Goal: Task Accomplishment & Management: Manage account settings

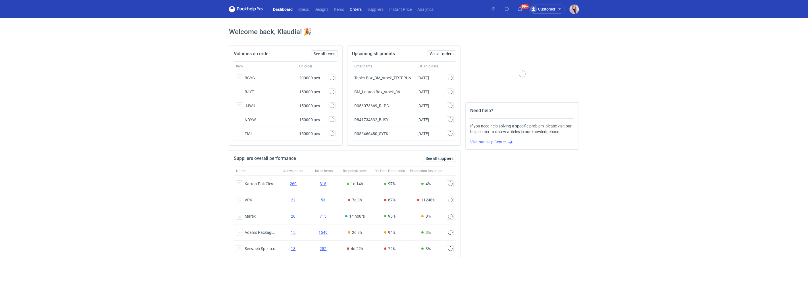
click at [358, 9] on link "Orders" at bounding box center [356, 9] width 18 height 7
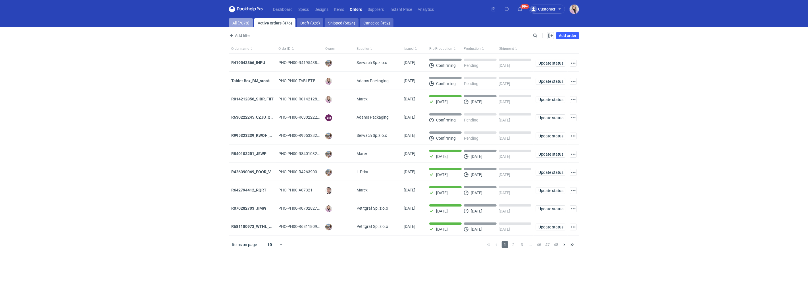
click at [247, 24] on link "All (7078)" at bounding box center [241, 22] width 24 height 9
click at [539, 37] on div "Enable all Disable all Order name Order ID Owner Supplier Issued Milestone Free…" at bounding box center [559, 35] width 40 height 7
click at [537, 36] on input "Search" at bounding box center [511, 35] width 56 height 7
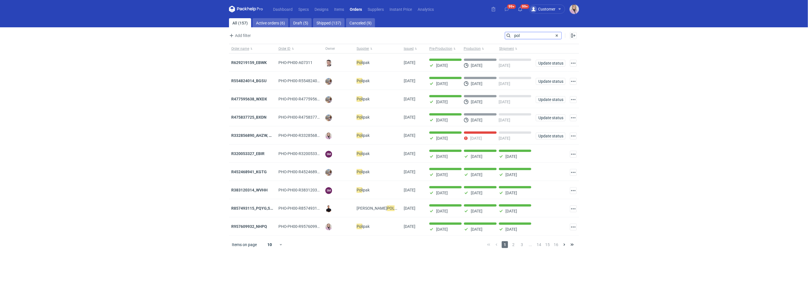
type input "pol"
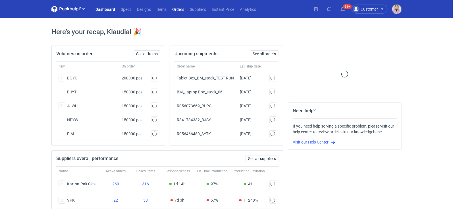
click at [180, 11] on link "Orders" at bounding box center [178, 9] width 18 height 7
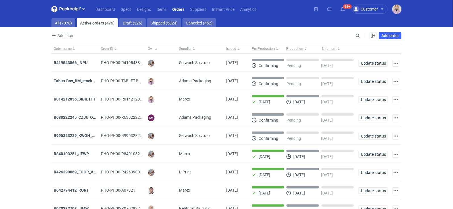
click at [354, 36] on div "Add filter Owner first name Owner last name Issued Supplier" at bounding box center [202, 35] width 303 height 7
click at [356, 36] on input "Search" at bounding box center [333, 35] width 56 height 7
type input "eumz"
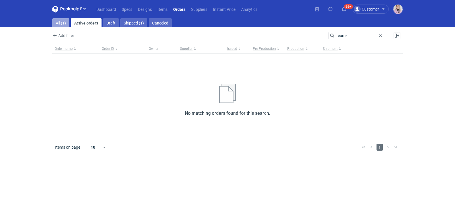
click at [62, 23] on link "All (1)" at bounding box center [60, 22] width 17 height 9
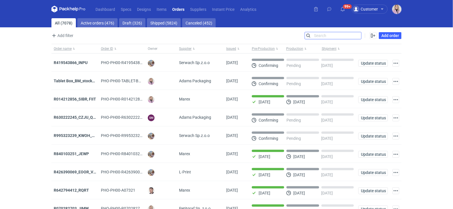
click at [322, 34] on input "Search" at bounding box center [333, 35] width 56 height 7
type input "eumz"
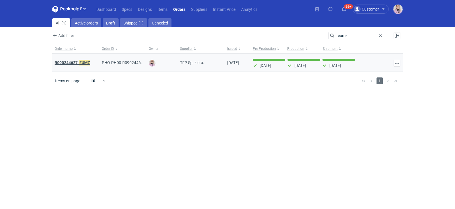
click at [73, 61] on strong "R090244627_ EUMZ" at bounding box center [73, 62] width 36 height 6
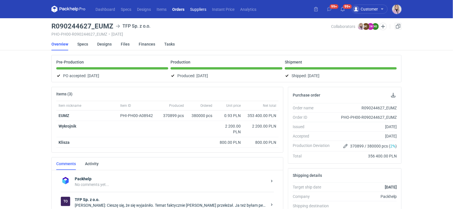
click at [196, 12] on link "Suppliers" at bounding box center [198, 9] width 22 height 7
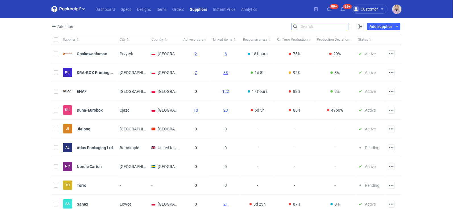
click at [346, 28] on input "Search" at bounding box center [320, 26] width 56 height 7
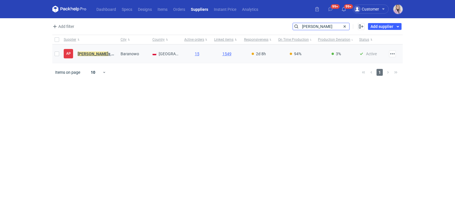
type input "adam"
click at [86, 53] on em "Adam" at bounding box center [93, 54] width 31 height 6
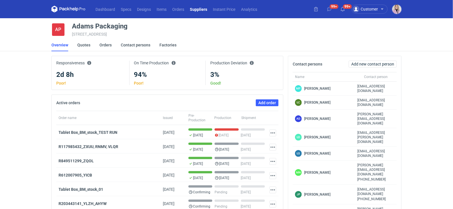
scroll to position [18, 0]
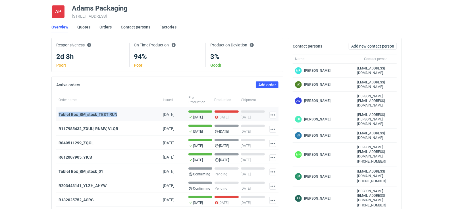
drag, startPoint x: 125, startPoint y: 114, endPoint x: 57, endPoint y: 113, distance: 68.2
click at [56, 114] on div "Tablet Box_BM_stock_TEST RUN" at bounding box center [108, 114] width 104 height 14
copy strong "Tablet Box_BM_stock_TEST RUN"
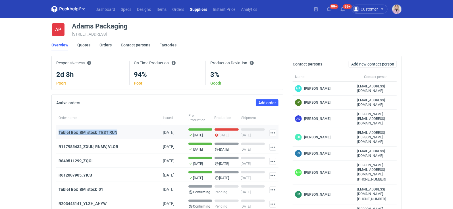
click at [91, 130] on strong "Tablet Box_BM_stock_TEST RUN" at bounding box center [88, 132] width 59 height 5
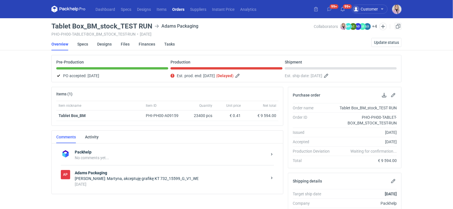
click at [76, 22] on main "Tablet Box_BM_stock_TEST RUN Adams Packaging PHO-PH00-TABLET-BOX_BM_STOCK_TEST-…" at bounding box center [226, 197] width 355 height 359
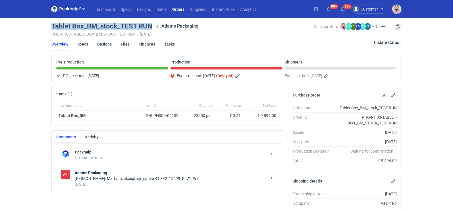
click at [76, 22] on main "Tablet Box_BM_stock_TEST RUN Adams Packaging PHO-PH00-TABLET-BOX_BM_STOCK_TEST-…" at bounding box center [226, 197] width 355 height 359
copy h3 "Tablet Box_BM_stock_TEST RUN"
click at [179, 10] on link "Orders" at bounding box center [178, 9] width 18 height 7
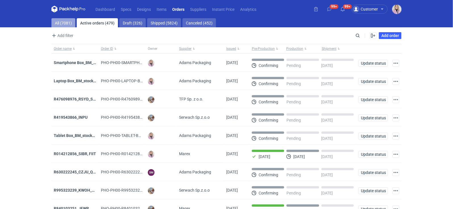
click at [61, 21] on link "All (7081)" at bounding box center [63, 22] width 24 height 9
click at [358, 35] on input "Search" at bounding box center [333, 35] width 56 height 7
paste input "DFRE"
type input "DFRE"
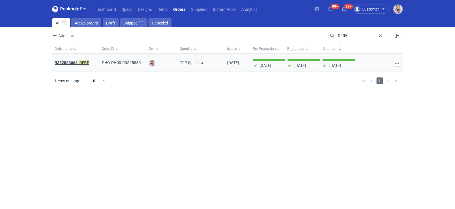
click at [77, 63] on strong "R352553663_ DFRE" at bounding box center [72, 62] width 34 height 6
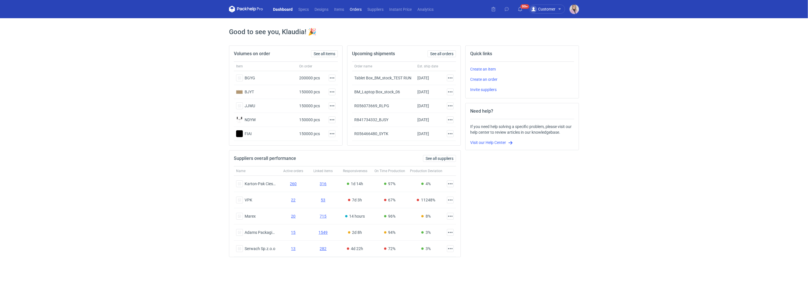
click at [361, 10] on link "Orders" at bounding box center [356, 9] width 18 height 7
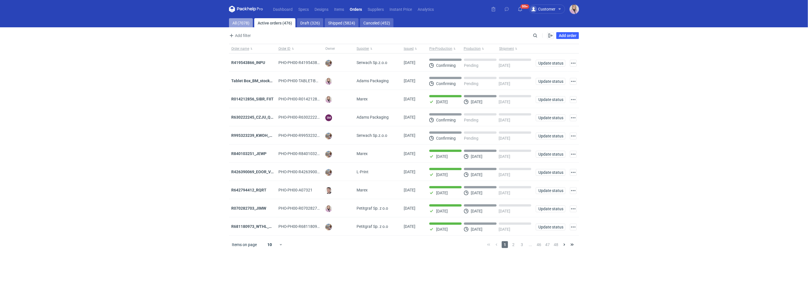
click at [236, 21] on link "All (7078)" at bounding box center [241, 22] width 24 height 9
click at [538, 37] on input "Search" at bounding box center [511, 35] width 56 height 7
paste input "KKRB"
type input "KKRB"
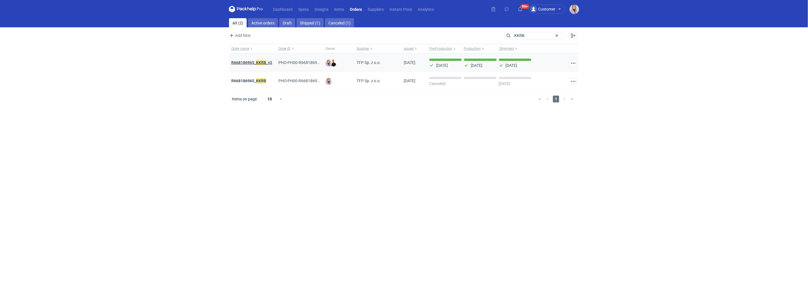
click at [263, 63] on em "KKRB" at bounding box center [261, 62] width 10 height 6
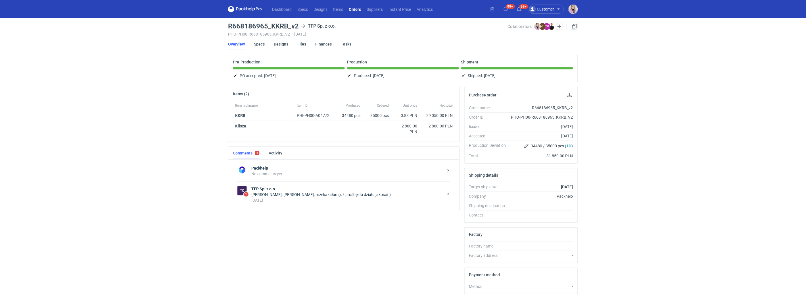
click at [321, 188] on strong "TFP Sp. z o.o." at bounding box center [347, 189] width 192 height 6
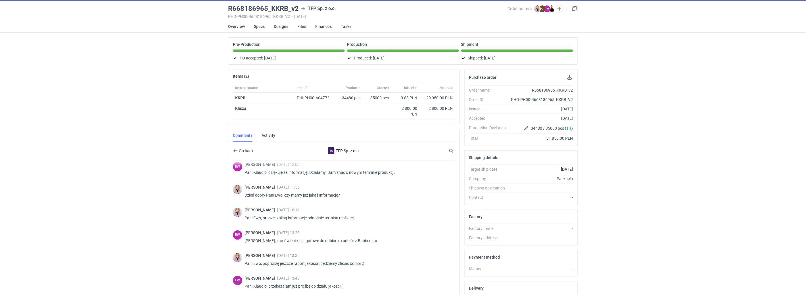
scroll to position [444, 0]
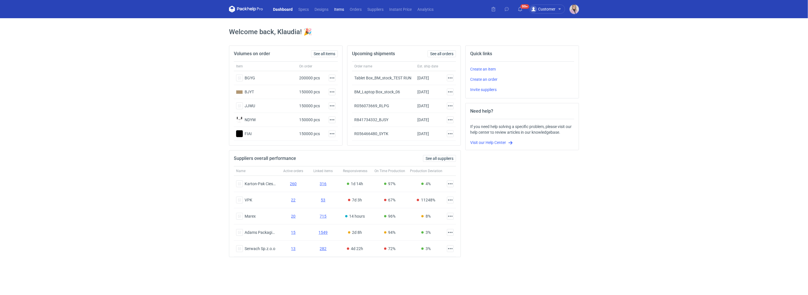
click at [343, 10] on link "Items" at bounding box center [339, 9] width 16 height 7
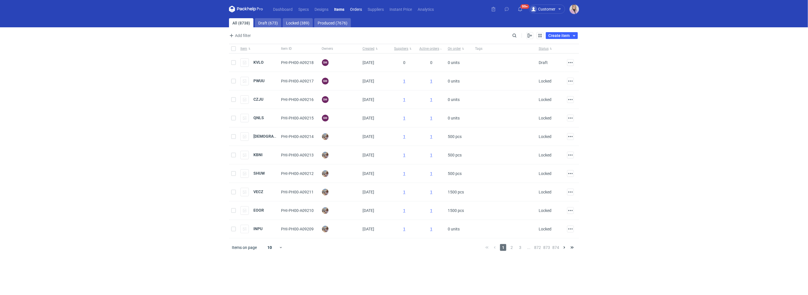
click at [359, 11] on link "Orders" at bounding box center [356, 9] width 18 height 7
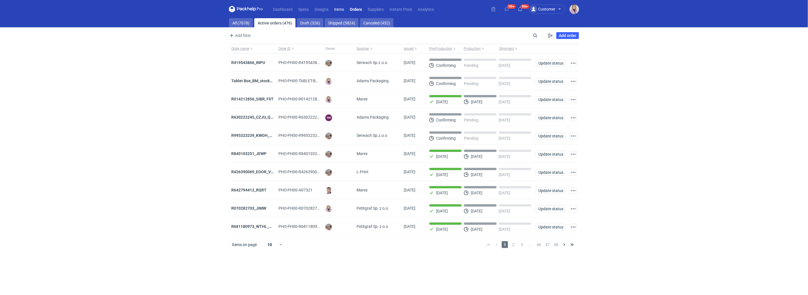
click at [339, 9] on link "Items" at bounding box center [339, 9] width 16 height 7
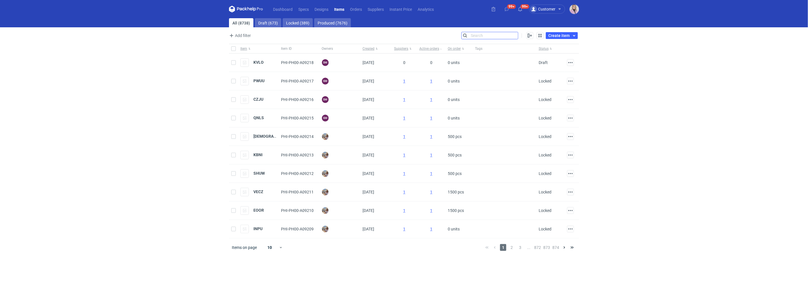
click at [516, 36] on input "Search" at bounding box center [490, 35] width 56 height 7
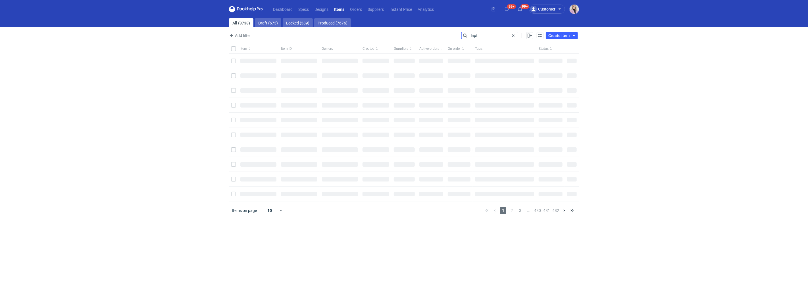
type input "lapt"
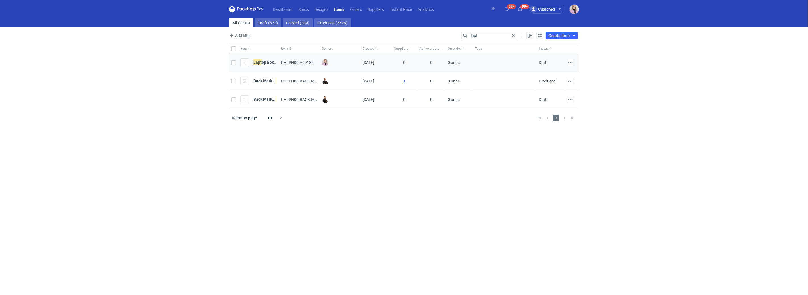
click at [263, 63] on strong "Lapt op Box_BM" at bounding box center [267, 62] width 28 height 6
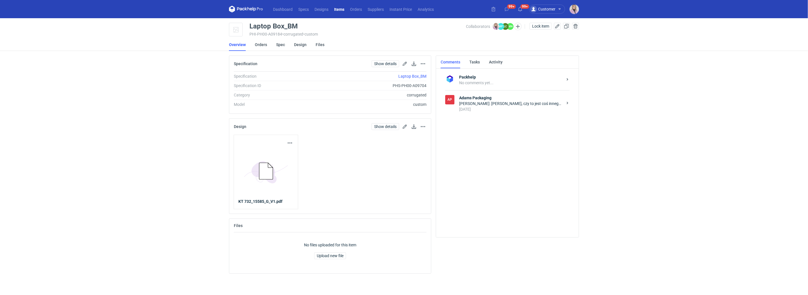
click at [492, 103] on div "Klaudia Wiśniewska: Martyna, czy to jest coś innego niż plik który załączyłam?" at bounding box center [511, 104] width 104 height 6
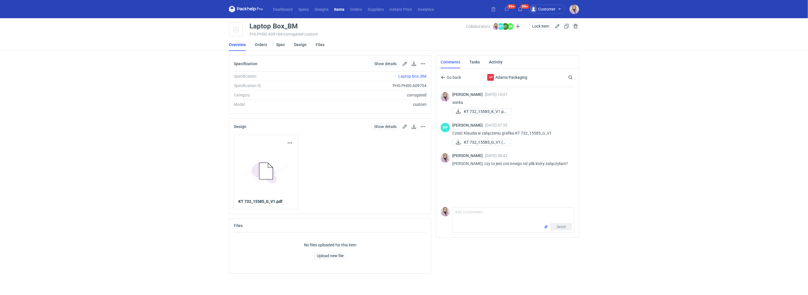
click at [462, 188] on div "Klaudia Wiśniewska 30 Sep 2025 14:07 siatka KT 732_15585_K_V1.pd... MP Martyna …" at bounding box center [508, 146] width 134 height 118
click at [262, 46] on link "Orders" at bounding box center [261, 44] width 12 height 13
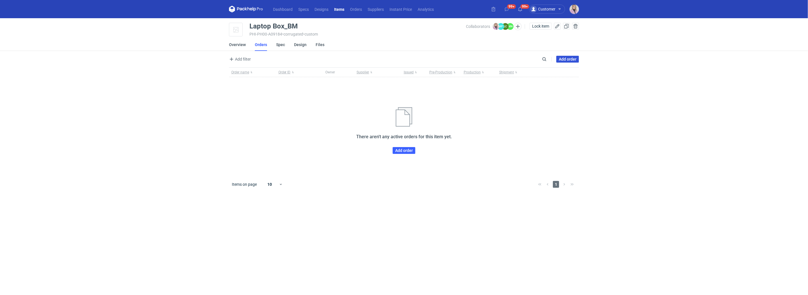
click at [568, 61] on link "Add order" at bounding box center [567, 59] width 23 height 7
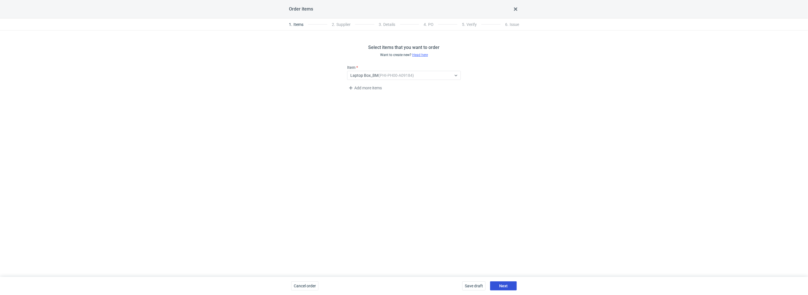
click at [504, 288] on button "Next" at bounding box center [503, 285] width 27 height 9
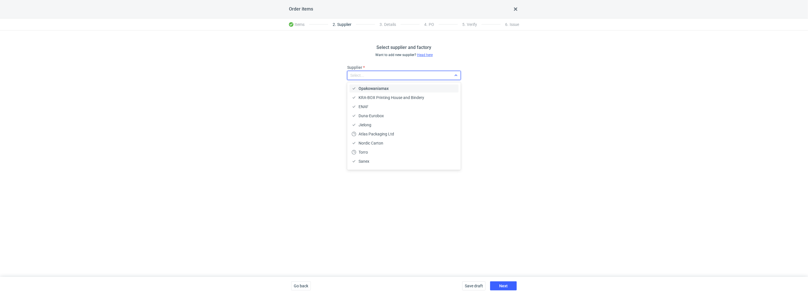
click at [367, 74] on div "Select..." at bounding box center [400, 75] width 104 height 8
type input "adams"
click at [374, 87] on span "Adams Packaging" at bounding box center [375, 89] width 32 height 6
click at [434, 184] on div "Select supplier and factory Want to add new supplier? Head here Supplier Adams …" at bounding box center [404, 153] width 808 height 246
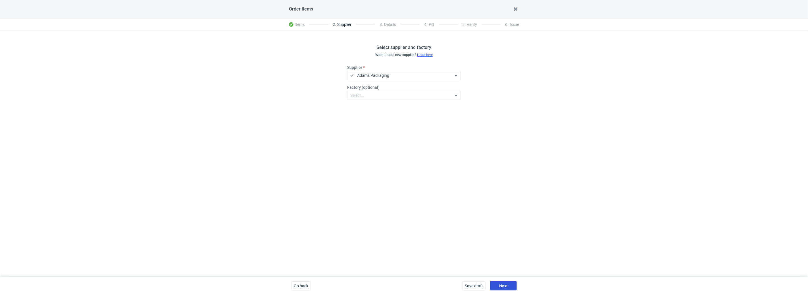
click at [511, 286] on button "Next" at bounding box center [503, 285] width 27 height 9
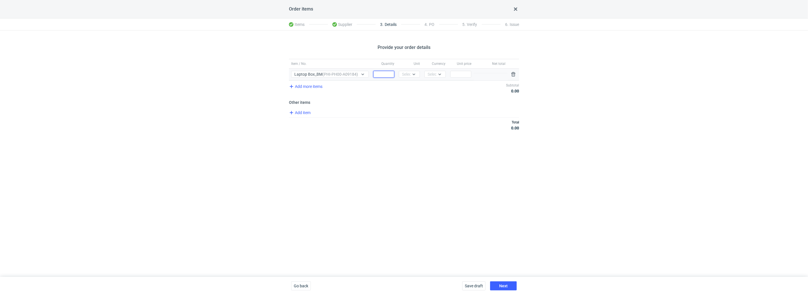
click at [384, 72] on input "Quantity" at bounding box center [383, 74] width 21 height 7
type input "36450"
click at [413, 74] on icon at bounding box center [414, 73] width 3 height 1
click at [411, 84] on div "pcs" at bounding box center [410, 86] width 12 height 6
click at [442, 75] on icon at bounding box center [440, 74] width 5 height 5
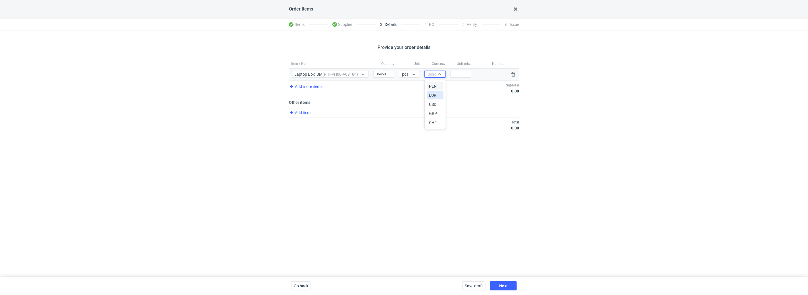
click at [433, 94] on span "EUR" at bounding box center [432, 95] width 7 height 6
click at [460, 74] on input "Price" at bounding box center [460, 74] width 21 height 7
type input "0.64"
click at [423, 128] on div "Total € 23 328.00" at bounding box center [404, 124] width 230 height 15
click at [504, 286] on span "Next" at bounding box center [503, 286] width 9 height 4
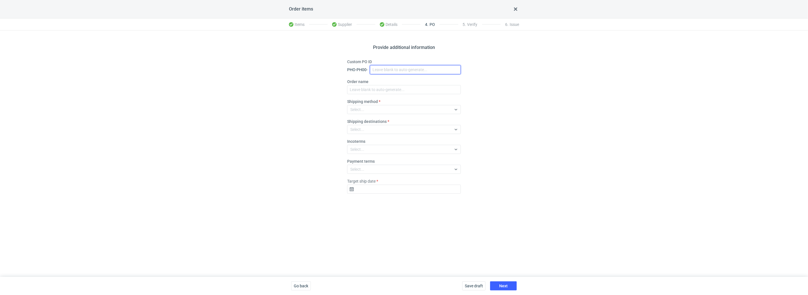
click at [381, 69] on input "Custom PO ID" at bounding box center [415, 69] width 91 height 9
paste input "Tablet Box_BM_stock_TEST RUN"
drag, startPoint x: 383, startPoint y: 68, endPoint x: 329, endPoint y: 68, distance: 54.3
click at [330, 68] on div "Provide additional information Custom PO ID PHO-PH00- Tablet Box_BM_stock_TEST …" at bounding box center [404, 153] width 808 height 246
drag, startPoint x: 441, startPoint y: 69, endPoint x: 309, endPoint y: 63, distance: 131.4
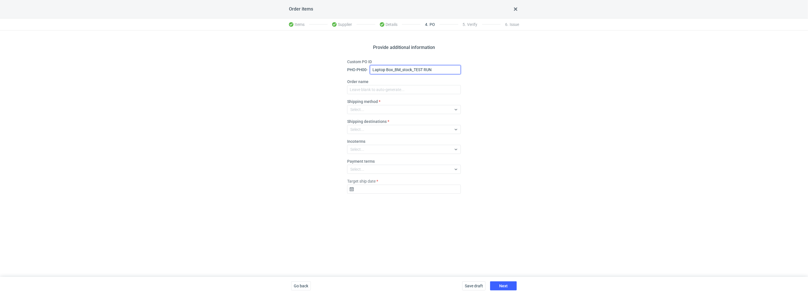
click at [310, 63] on div "Provide additional information Custom PO ID PHO-PH00- Laptop Box_BM_stock_TEST …" at bounding box center [404, 153] width 808 height 246
type input "Laptop Box_BM_stock_TEST RUN"
click at [363, 89] on input "Order name" at bounding box center [404, 89] width 114 height 9
paste input "Laptop Box_BM_stock_TEST RUN"
type input "Laptop Box_BM_stock_TEST RUN"
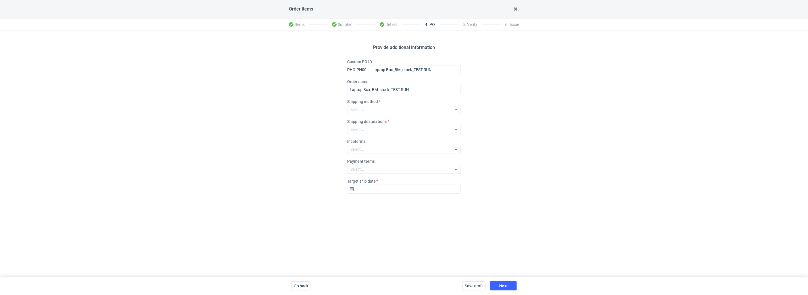
click at [518, 147] on div "Provide additional information Custom PO ID PHO-PH00- Laptop Box_BM_stock_TEST …" at bounding box center [404, 153] width 808 height 246
click at [381, 108] on div "Select..." at bounding box center [400, 109] width 104 height 8
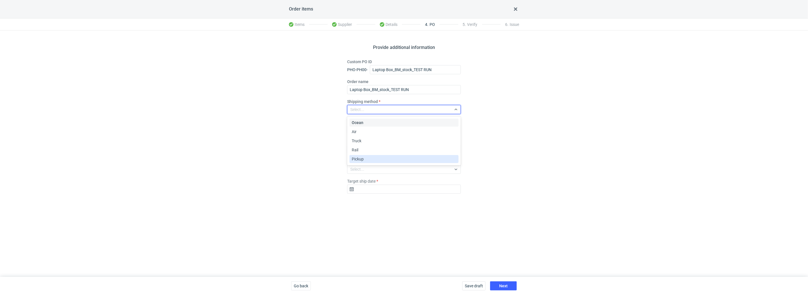
click at [371, 157] on div "Pickup" at bounding box center [404, 159] width 105 height 6
click at [371, 147] on div "Select..." at bounding box center [400, 149] width 104 height 8
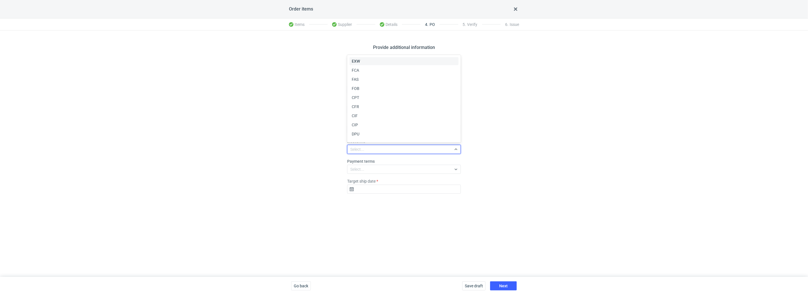
click at [357, 61] on span "EXW" at bounding box center [356, 61] width 8 height 6
click at [368, 193] on input "Target ship date" at bounding box center [404, 188] width 114 height 9
click at [386, 157] on span "20" at bounding box center [386, 158] width 5 height 6
type input "2025-10-20"
click at [506, 284] on span "Next" at bounding box center [503, 286] width 9 height 4
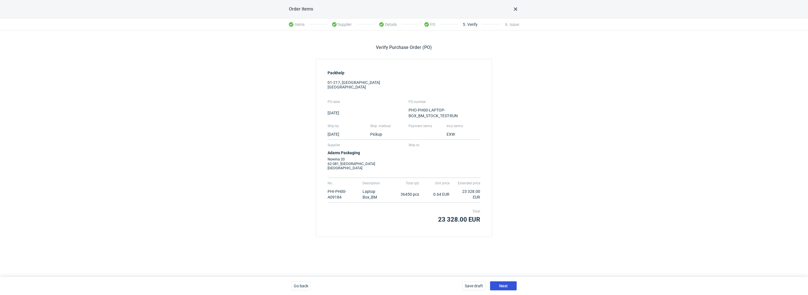
click at [509, 284] on button "Next" at bounding box center [503, 285] width 27 height 9
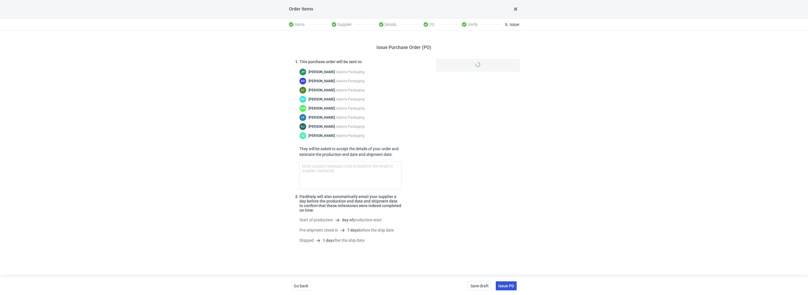
click at [513, 286] on span "Issue PO" at bounding box center [506, 286] width 16 height 4
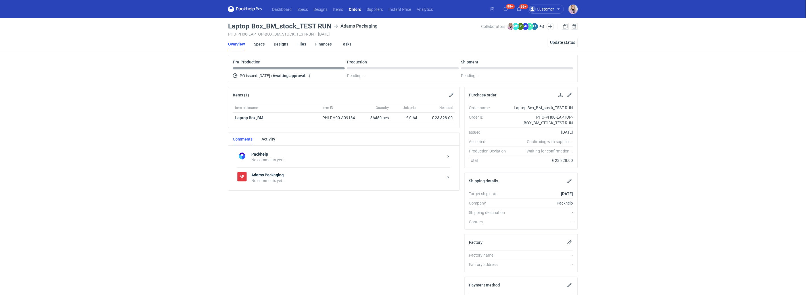
click at [354, 10] on link "Orders" at bounding box center [355, 9] width 18 height 7
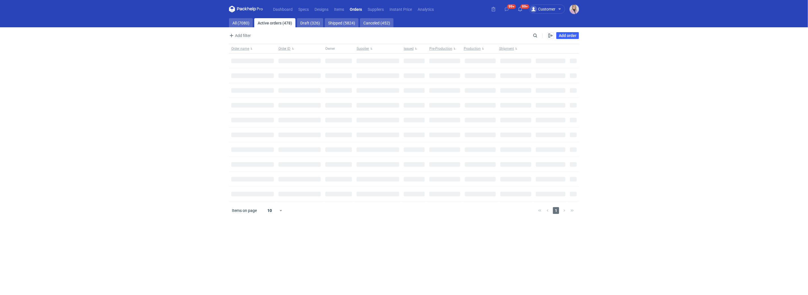
click at [331, 13] on nav "Dashboard Specs Designs Items Orders Suppliers Instant Price Analytics" at bounding box center [333, 9] width 208 height 18
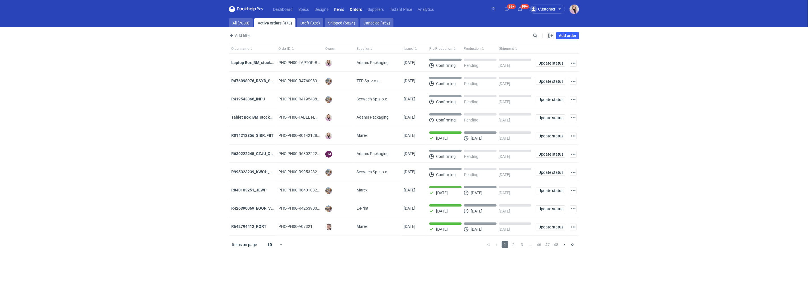
click at [339, 11] on link "Items" at bounding box center [339, 9] width 16 height 7
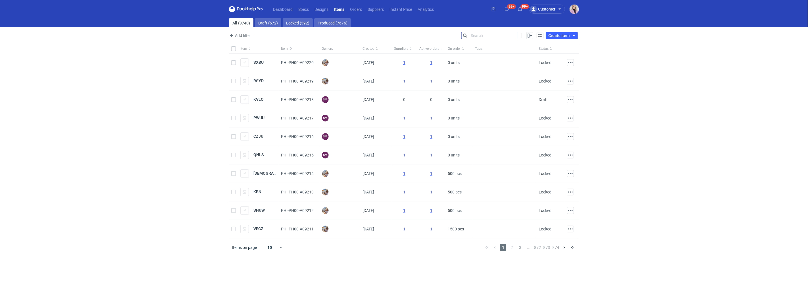
click at [514, 36] on input "Search" at bounding box center [490, 35] width 56 height 7
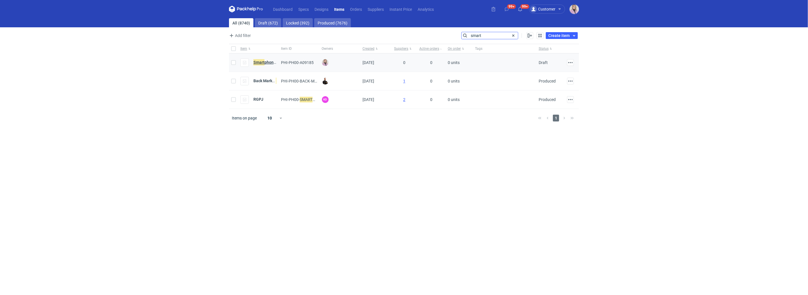
type input "smart"
click at [265, 62] on strong "Smart phone Box_BM" at bounding box center [272, 62] width 38 height 6
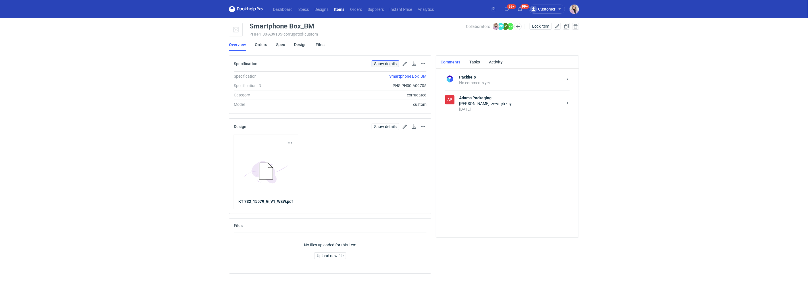
click at [387, 62] on link "Show details" at bounding box center [386, 63] width 28 height 7
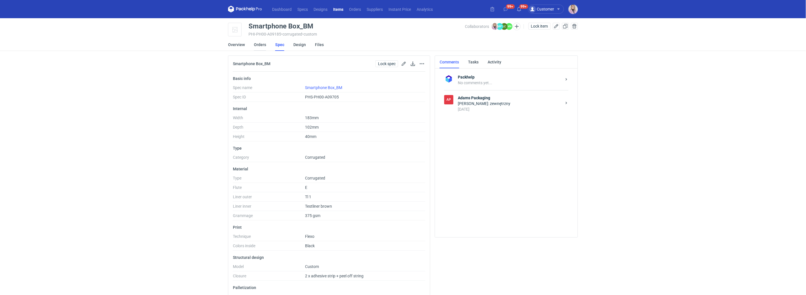
click at [260, 43] on link "Orders" at bounding box center [260, 44] width 12 height 13
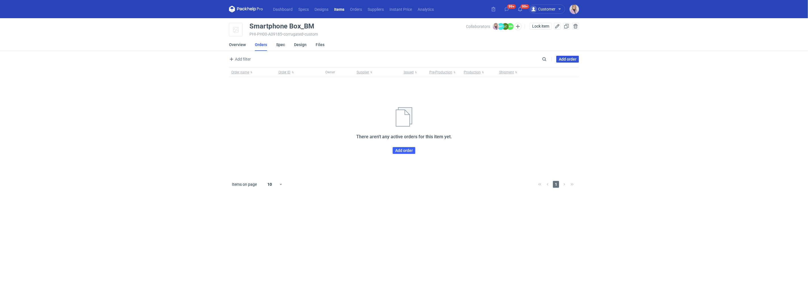
click at [566, 59] on link "Add order" at bounding box center [567, 59] width 23 height 7
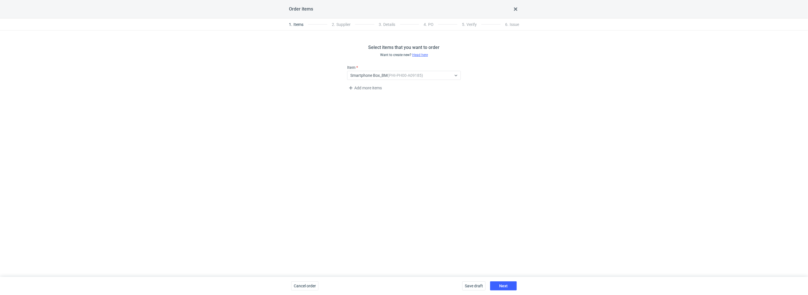
click at [507, 290] on div "Save draft Next" at bounding box center [489, 285] width 59 height 18
click at [506, 286] on span "Next" at bounding box center [503, 286] width 9 height 4
click at [375, 75] on div "Select..." at bounding box center [400, 75] width 104 height 8
type input "adam"
click at [380, 83] on div "Adams Packaging" at bounding box center [405, 88] width 110 height 10
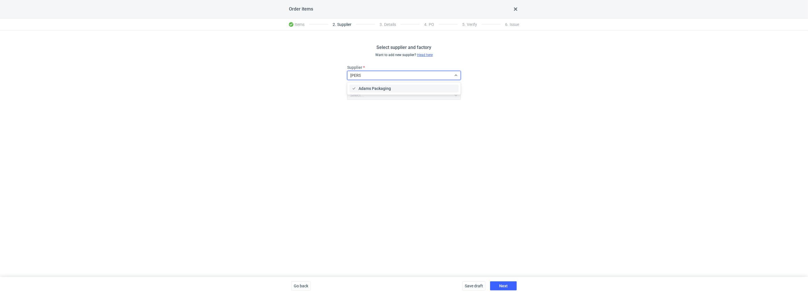
click at [382, 89] on span "Adams Packaging" at bounding box center [375, 89] width 32 height 6
click at [506, 286] on span "Next" at bounding box center [503, 286] width 9 height 4
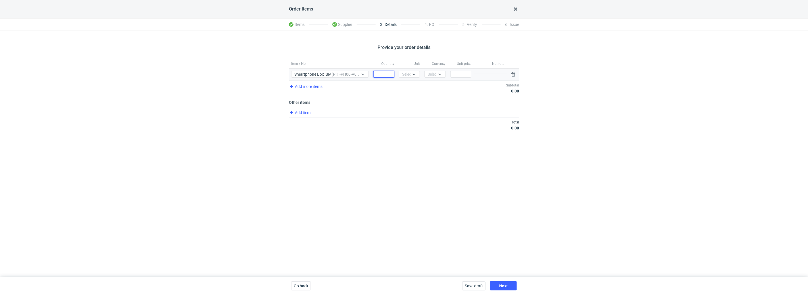
click at [383, 74] on input "Quantity" at bounding box center [383, 74] width 21 height 7
type input "237600"
click at [407, 74] on div "Select..." at bounding box center [409, 74] width 14 height 6
click at [408, 83] on span "pcs" at bounding box center [407, 86] width 6 height 6
click at [432, 76] on div "Select..." at bounding box center [435, 74] width 14 height 6
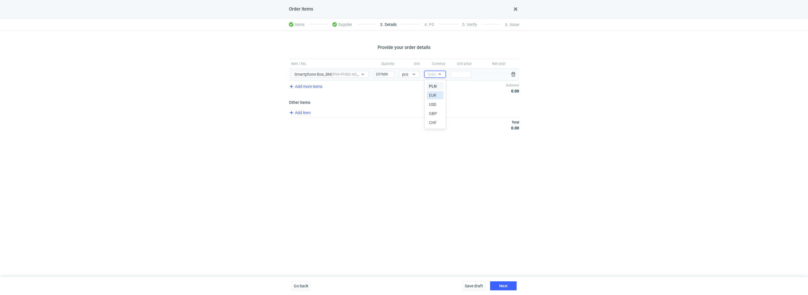
click at [433, 95] on span "EUR" at bounding box center [432, 95] width 7 height 6
click at [463, 76] on input "Price" at bounding box center [460, 74] width 21 height 7
click at [442, 165] on div "Provide your order details Item / No. Quantity Unit Currency Unit price Net tot…" at bounding box center [404, 153] width 808 height 246
click at [508, 286] on span "Next" at bounding box center [503, 286] width 9 height 4
click at [464, 74] on input "0.144" at bounding box center [460, 74] width 21 height 7
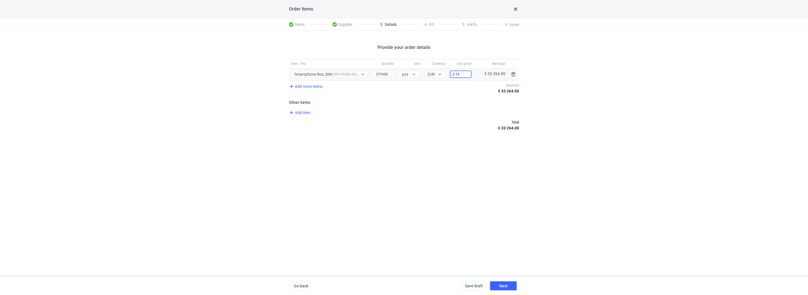
click at [467, 73] on input "0.14" at bounding box center [460, 74] width 21 height 7
type input "0.14"
click at [425, 148] on div "Provide your order details Item / No. Quantity Unit Currency Unit price Net tot…" at bounding box center [404, 153] width 808 height 246
click at [310, 115] on span "Add item" at bounding box center [299, 112] width 23 height 7
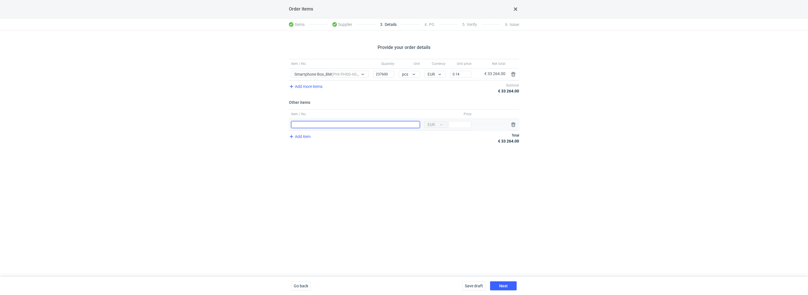
click at [310, 128] on input "Item / No." at bounding box center [355, 124] width 129 height 7
type input "Wyrównanie do ceny z oferty (144 eur / 1000 szt)"
click at [465, 124] on input "Price" at bounding box center [460, 124] width 23 height 7
type input "950.4"
click at [431, 192] on div "Provide your order details Item / No. Quantity Unit Currency Unit price Net tot…" at bounding box center [404, 153] width 808 height 246
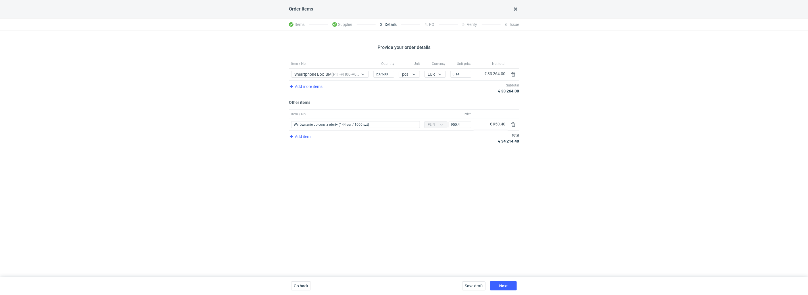
click at [504, 290] on div "Save draft Next" at bounding box center [489, 285] width 59 height 18
click at [504, 288] on button "Next" at bounding box center [503, 285] width 27 height 9
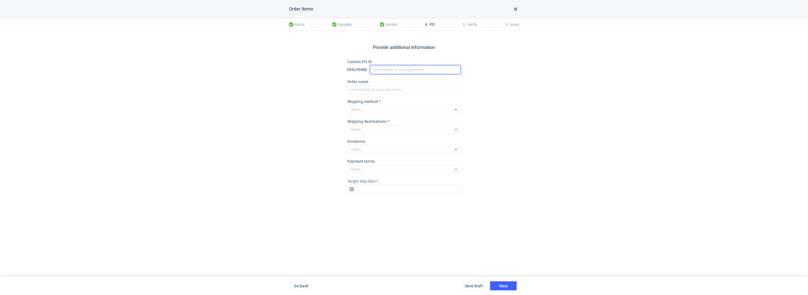
click at [381, 67] on input "Custom PO ID" at bounding box center [415, 69] width 91 height 9
paste input "Tablet Box_BM_stock_TEST RUN"
drag, startPoint x: 382, startPoint y: 70, endPoint x: 338, endPoint y: 69, distance: 44.1
click at [343, 69] on div "Provide additional information Custom PO ID PHO-PH00- Tablet Box_BM_stock_TEST …" at bounding box center [404, 153] width 808 height 246
type input "Smartphone Box_BM_stock_TEST RUN"
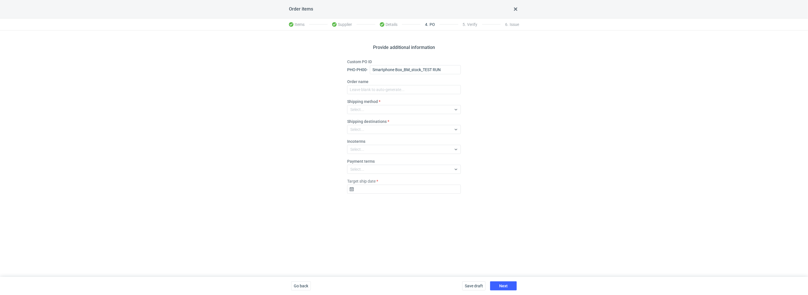
click at [304, 70] on div "Provide additional information Custom PO ID PHO-PH00- Smartphone Box_BM_stock_T…" at bounding box center [404, 153] width 808 height 246
click at [404, 68] on input "Smartphone Box_BM_stock_TEST RUN" at bounding box center [415, 69] width 91 height 9
click at [378, 99] on div "Shipping method Select..." at bounding box center [404, 106] width 114 height 15
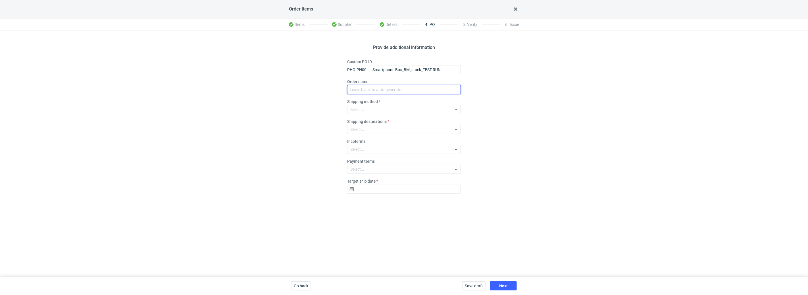
click at [378, 89] on input "Order name" at bounding box center [404, 89] width 114 height 9
paste input "Smartphone Box_BM_stock_TEST RUN"
type input "Smartphone Box_BM_stock_TEST RUN"
click at [370, 132] on div "Select..." at bounding box center [400, 129] width 104 height 8
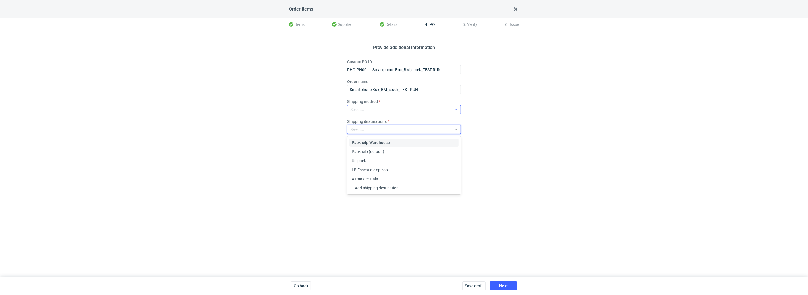
click at [362, 111] on div "Select..." at bounding box center [357, 110] width 14 height 6
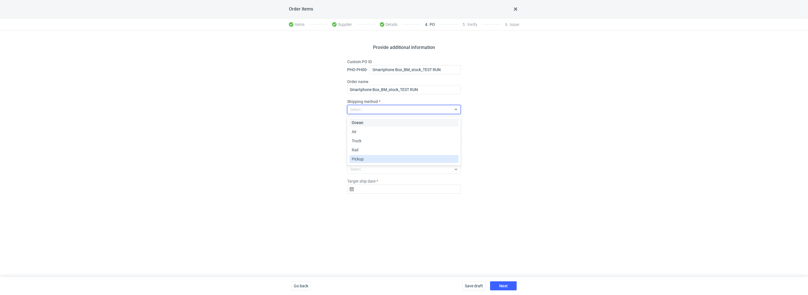
click at [360, 158] on span "Pickup" at bounding box center [358, 159] width 12 height 6
click at [361, 172] on div "Select..." at bounding box center [400, 169] width 104 height 8
click at [334, 158] on div "Provide additional information Custom PO ID PHO-PH00- Smartphone Box_BM_stock_T…" at bounding box center [404, 153] width 808 height 246
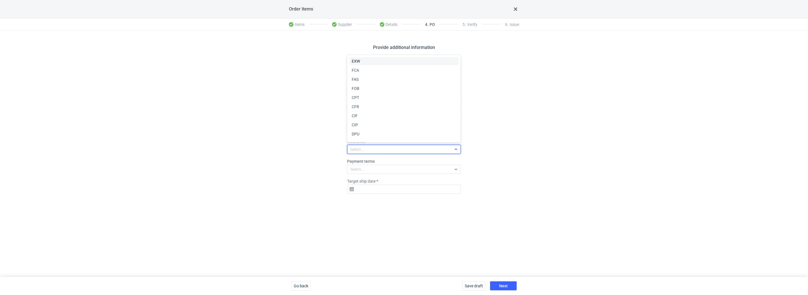
click at [363, 153] on div "Select..." at bounding box center [400, 149] width 104 height 8
click at [358, 63] on span "EXW" at bounding box center [356, 61] width 8 height 6
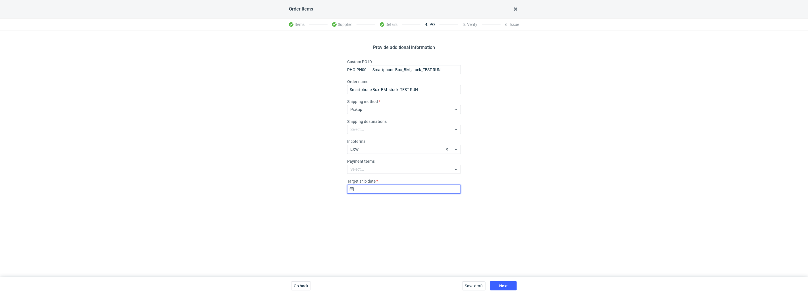
click at [372, 191] on input "Target ship date" at bounding box center [404, 188] width 114 height 9
click at [386, 156] on span "20" at bounding box center [386, 158] width 5 height 6
type input "2025-10-20"
click at [504, 291] on div "Save draft Next" at bounding box center [489, 285] width 59 height 18
click at [505, 288] on button "Next" at bounding box center [503, 285] width 27 height 9
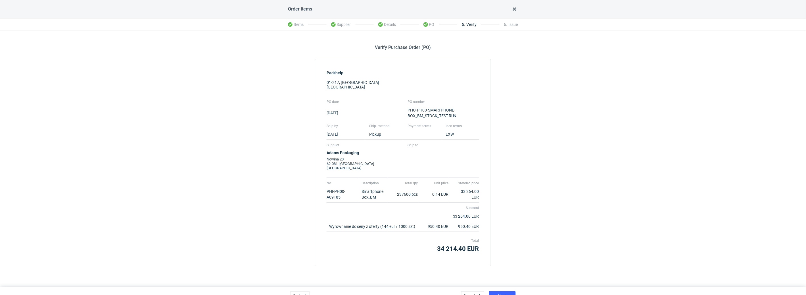
scroll to position [9, 0]
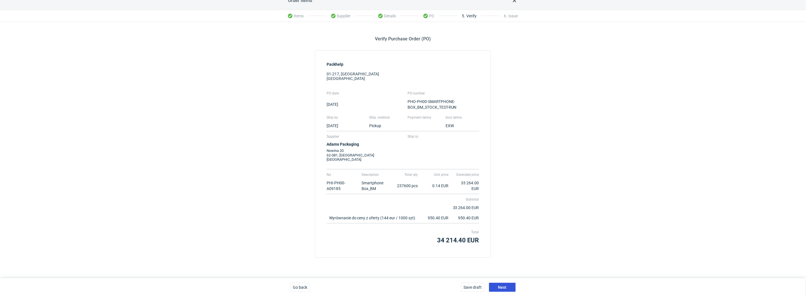
click at [508, 286] on button "Next" at bounding box center [502, 286] width 27 height 9
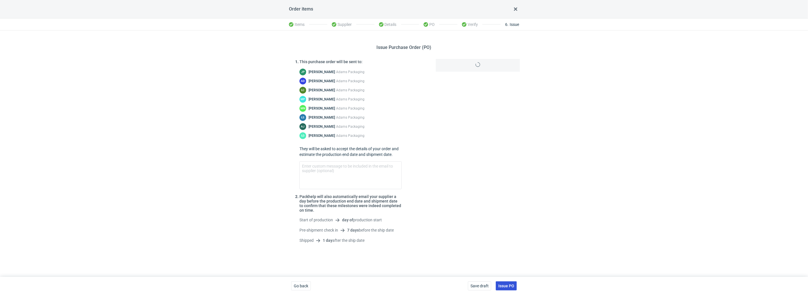
click at [513, 288] on button "Issue PO" at bounding box center [506, 285] width 21 height 9
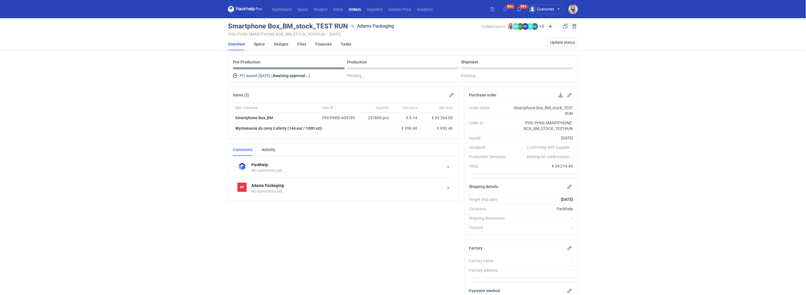
click at [106, 52] on div "Dashboard Specs Designs Items Orders Suppliers Instant Price Analytics 99+ 99+ …" at bounding box center [403, 147] width 806 height 295
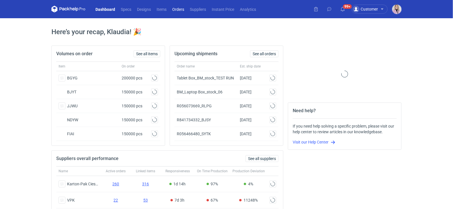
click at [179, 9] on link "Orders" at bounding box center [178, 9] width 18 height 7
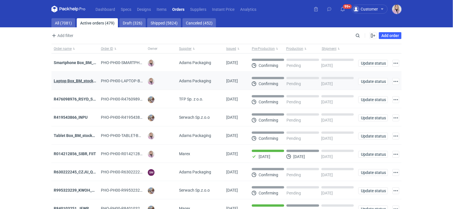
click at [72, 81] on strong "Laptop Box_BM_stock_TEST RUN" at bounding box center [84, 80] width 60 height 5
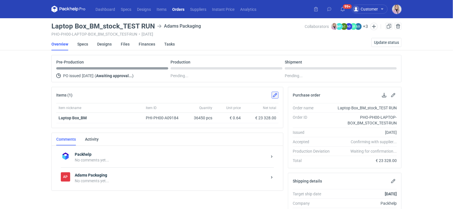
click at [276, 95] on button "button" at bounding box center [275, 94] width 7 height 7
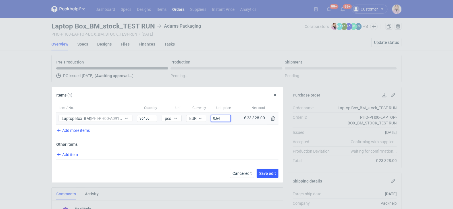
click at [224, 118] on input "0.64" at bounding box center [221, 118] width 20 height 7
type input "0.69"
click at [71, 152] on span "Add item" at bounding box center [66, 154] width 23 height 7
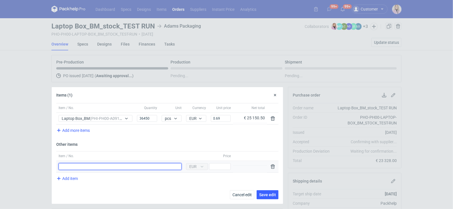
click at [85, 165] on input "Item / No." at bounding box center [120, 166] width 123 height 7
type input "Wyrównanie do ceny z oferty (695 eur / 1000 szt)"
click at [221, 165] on input "Price" at bounding box center [220, 166] width 22 height 7
type input "182"
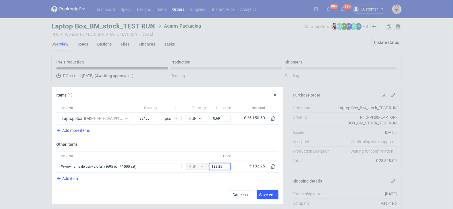
type input "182.25"
click at [202, 188] on div "Item / No. Quantity Unit Currency Unit price Net total Item / No. Laptop Box_BM…" at bounding box center [167, 153] width 231 height 101
click at [265, 193] on span "Save edit" at bounding box center [267, 194] width 17 height 4
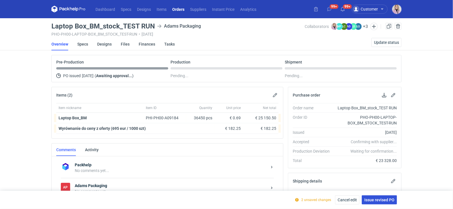
click at [379, 200] on span "Issue revised PO" at bounding box center [379, 199] width 30 height 4
